Goal: Task Accomplishment & Management: Use online tool/utility

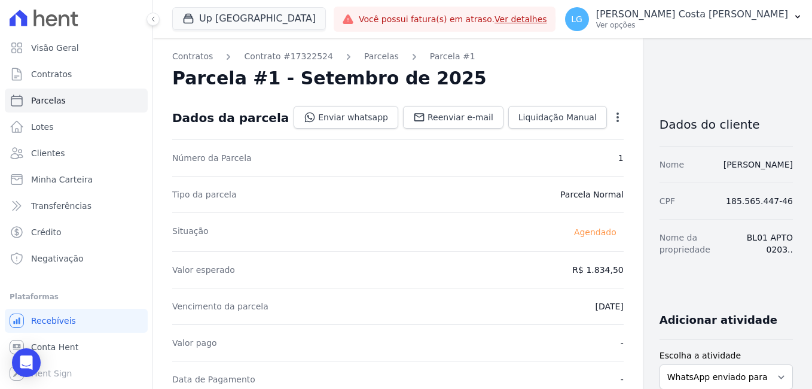
scroll to position [430, 0]
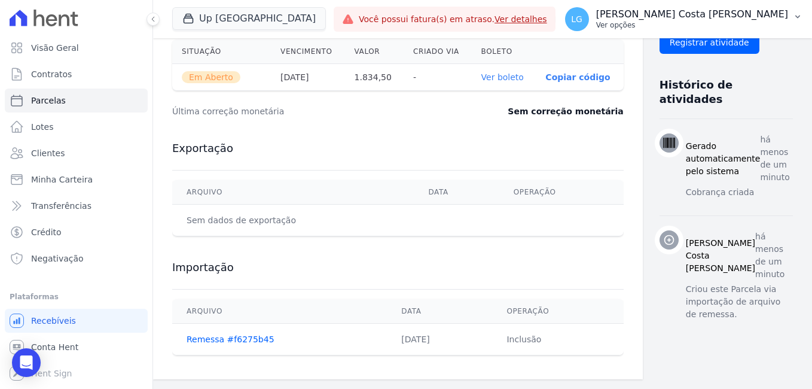
click at [750, 15] on p "[PERSON_NAME] Costa [PERSON_NAME]" at bounding box center [692, 14] width 192 height 12
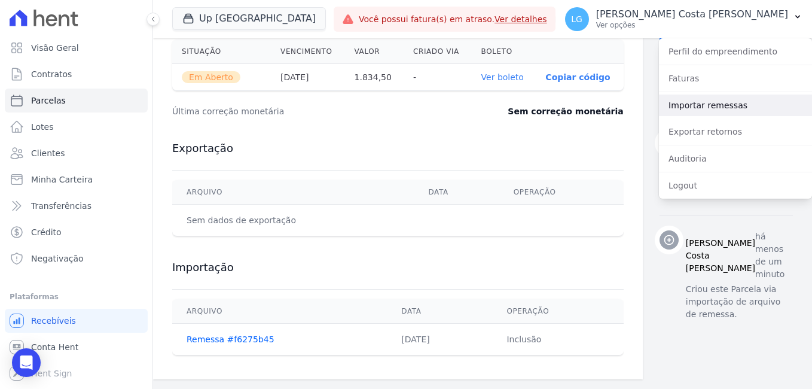
click at [719, 110] on link "Importar remessas" at bounding box center [735, 105] width 153 height 22
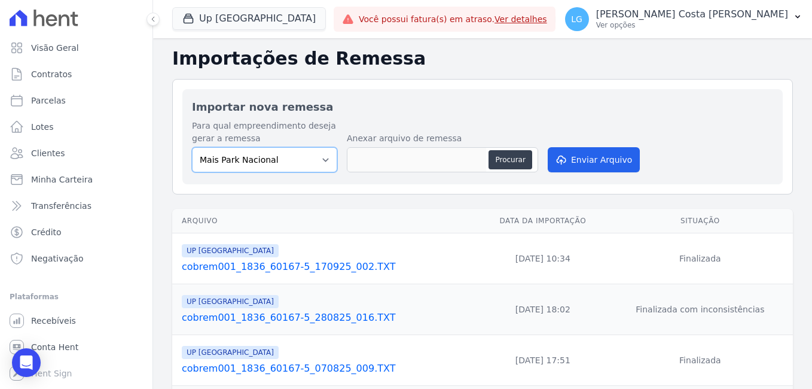
click at [299, 160] on select "[GEOGRAPHIC_DATA] [GEOGRAPHIC_DATA] Iguaçu [GEOGRAPHIC_DATA] RESIDENCIAL CHACAR…" at bounding box center [264, 159] width 145 height 25
select select "e6757d31-ef2c-407d-bc72-989ba5344f64"
click at [192, 147] on select "[GEOGRAPHIC_DATA] [GEOGRAPHIC_DATA] Iguaçu [GEOGRAPHIC_DATA] RESIDENCIAL CHACAR…" at bounding box center [264, 159] width 145 height 25
click at [515, 160] on button "Procurar" at bounding box center [509, 159] width 43 height 19
type input "cobrem001_1836_60167-5_170925_005.TXT"
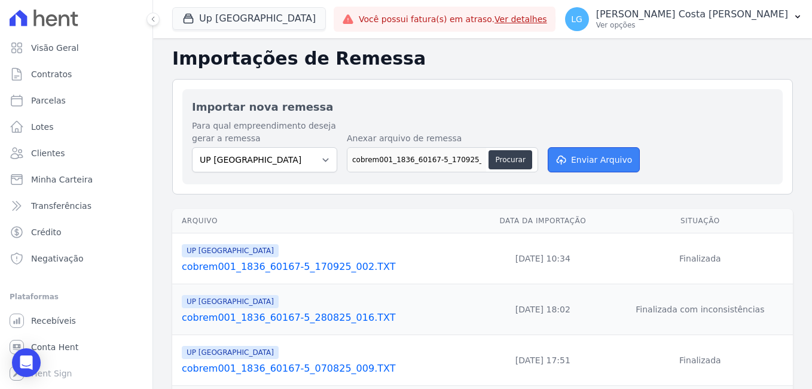
click at [591, 160] on button "Enviar Arquivo" at bounding box center [594, 159] width 92 height 25
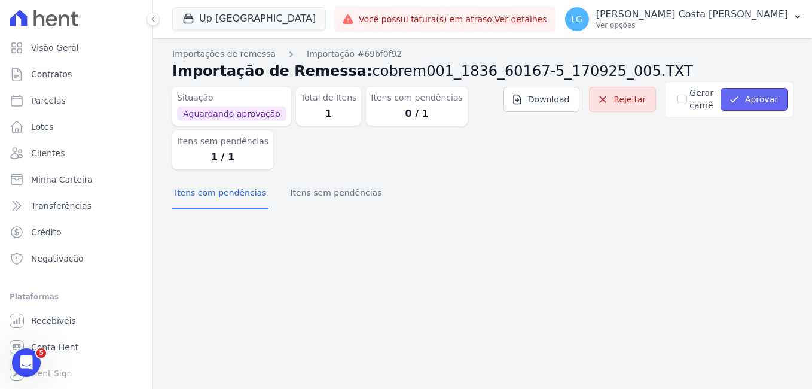
click at [773, 102] on button "Aprovar" at bounding box center [754, 99] width 68 height 23
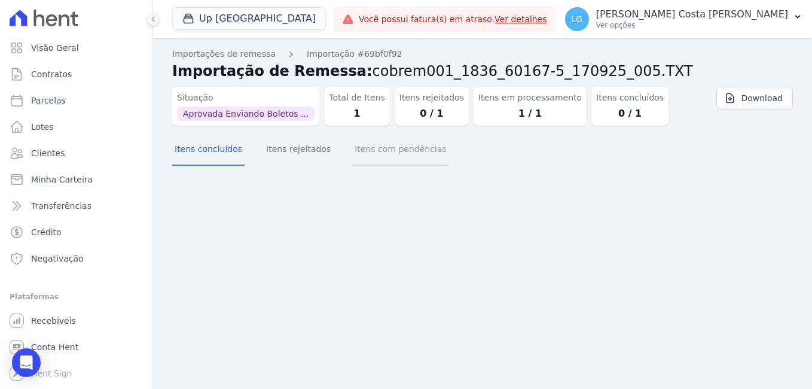
click at [394, 160] on button "Itens com pendências" at bounding box center [400, 149] width 96 height 31
click at [230, 158] on button "Itens concluídos" at bounding box center [208, 149] width 72 height 31
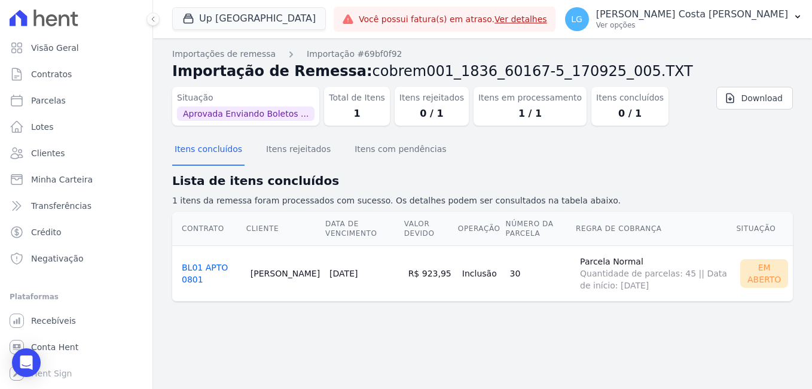
click at [191, 271] on link "BL01 APTO 0801" at bounding box center [205, 273] width 46 height 22
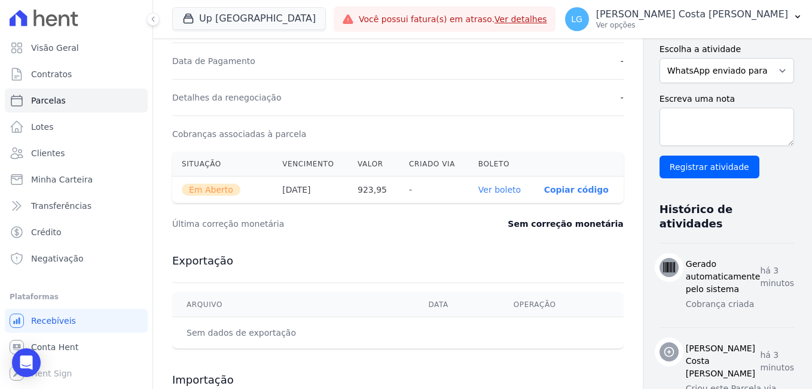
scroll to position [430, 0]
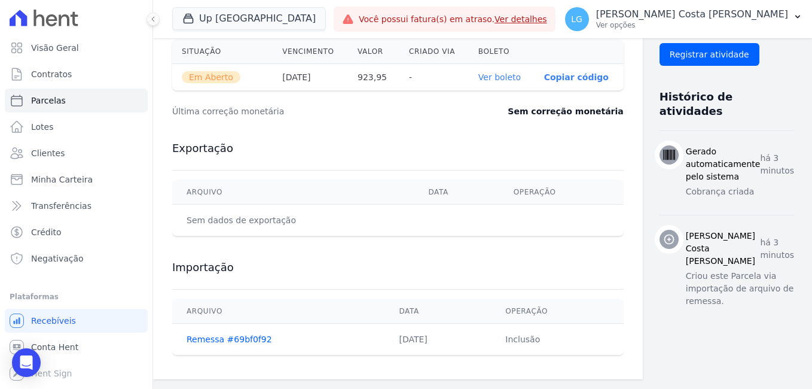
click at [493, 77] on link "Ver boleto" at bounding box center [499, 77] width 42 height 10
